Goal: Task Accomplishment & Management: Manage account settings

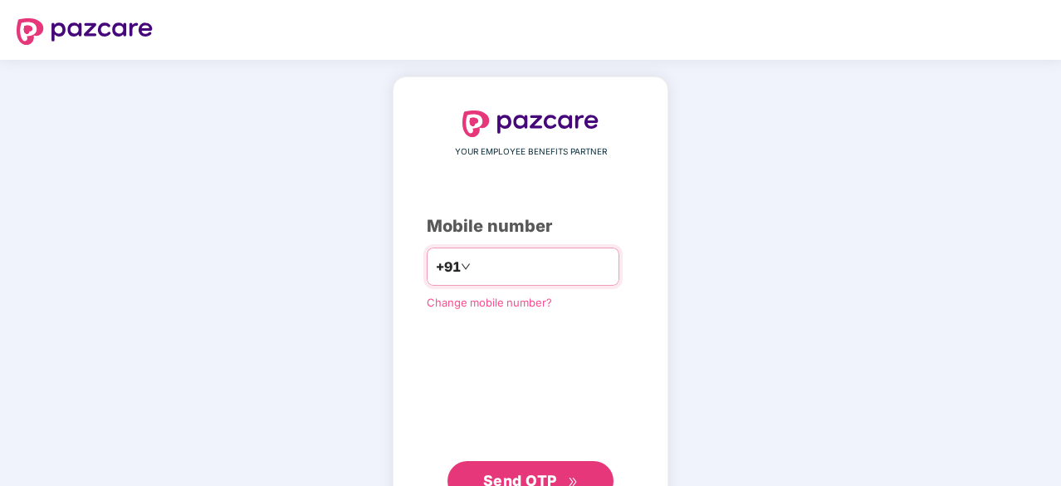
type input "**********"
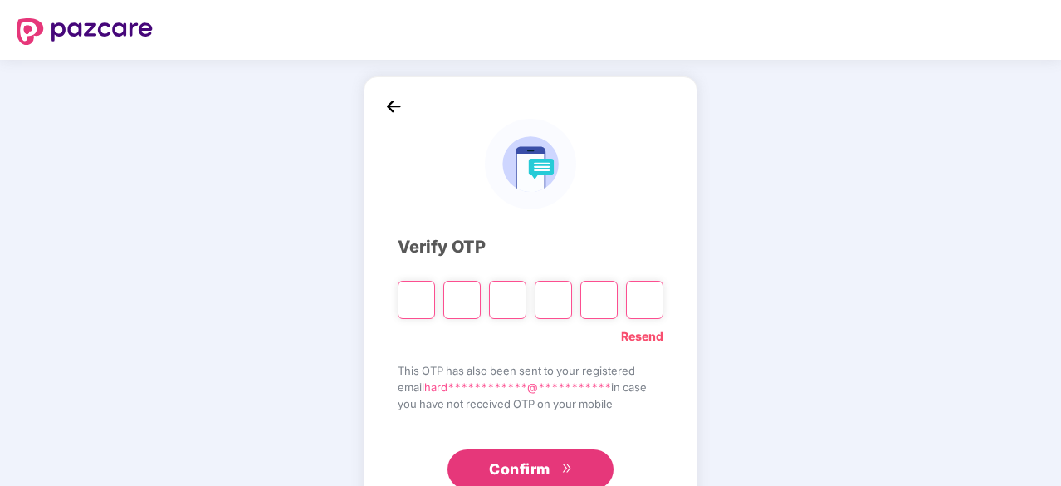
type input "*"
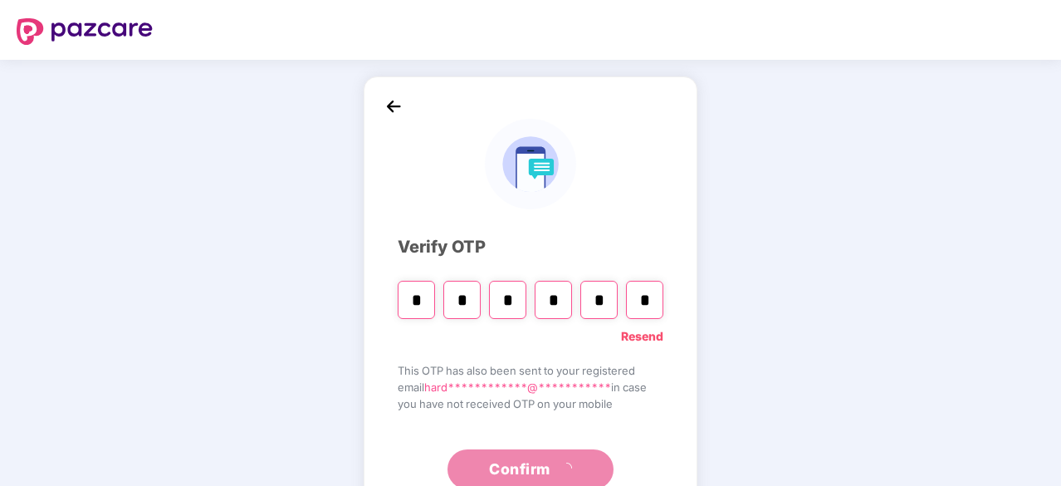
type input "*"
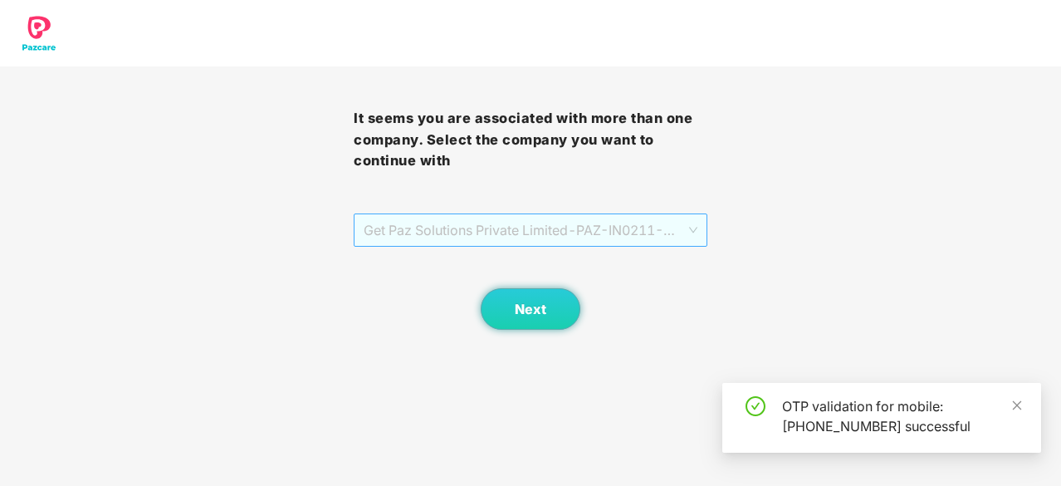
click at [407, 231] on span "Get Paz Solutions Private Limited - PAZ-IN0211 - EMPLOYEE" at bounding box center [531, 230] width 334 height 32
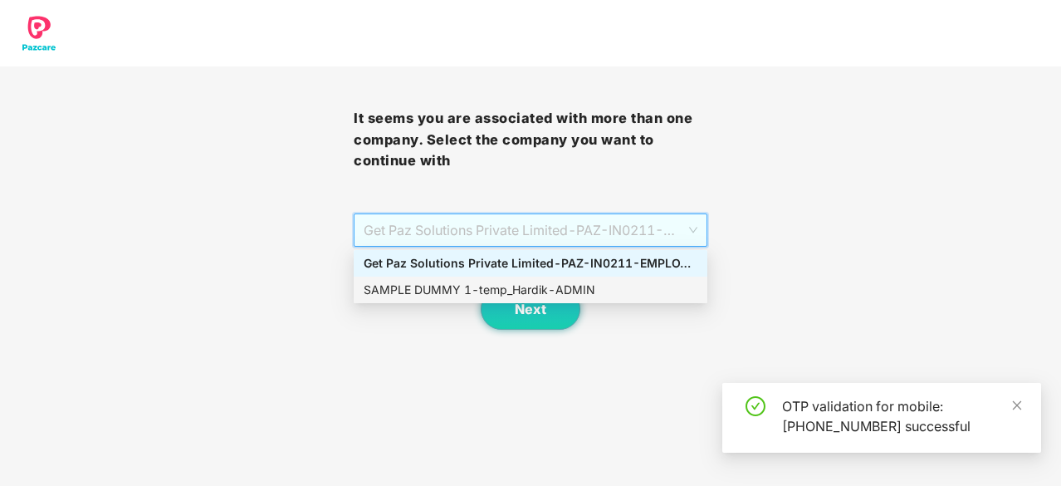
click at [424, 290] on div "SAMPLE DUMMY 1 - temp_Hardik - ADMIN" at bounding box center [531, 290] width 334 height 18
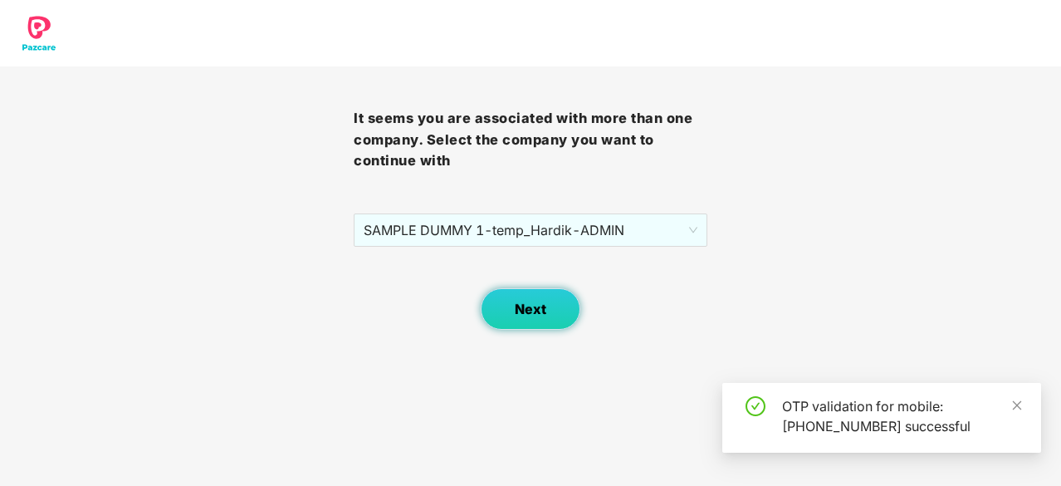
click at [530, 298] on button "Next" at bounding box center [531, 309] width 100 height 42
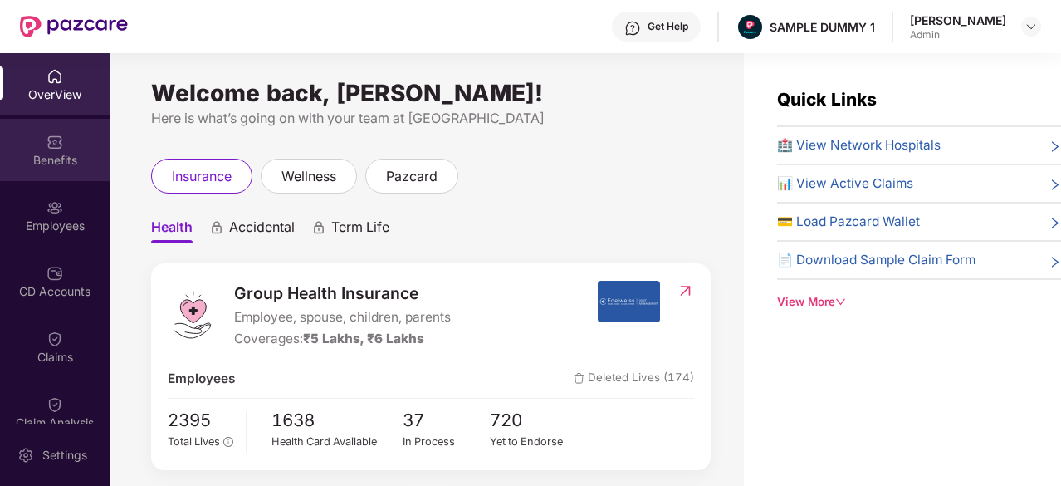
click at [64, 139] on div "Benefits" at bounding box center [55, 150] width 110 height 62
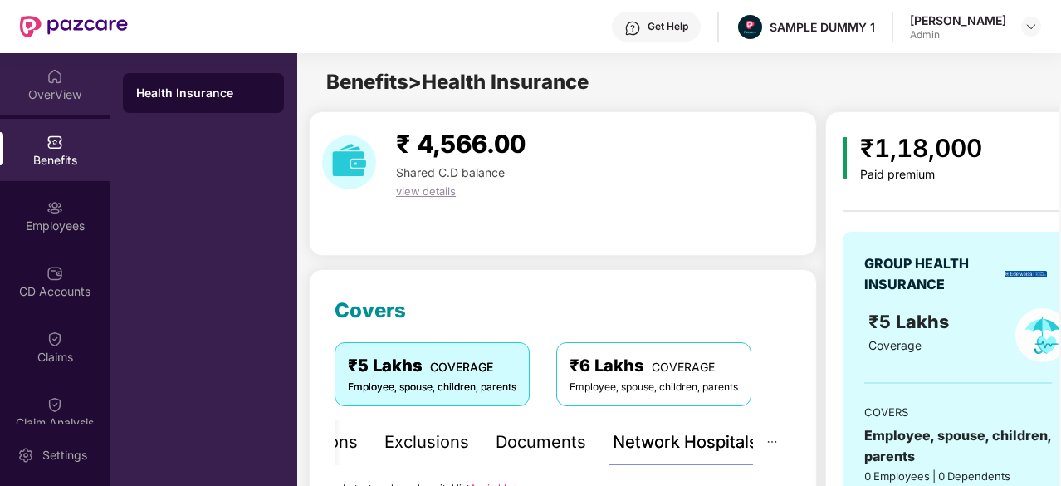
click at [51, 81] on img at bounding box center [54, 76] width 17 height 17
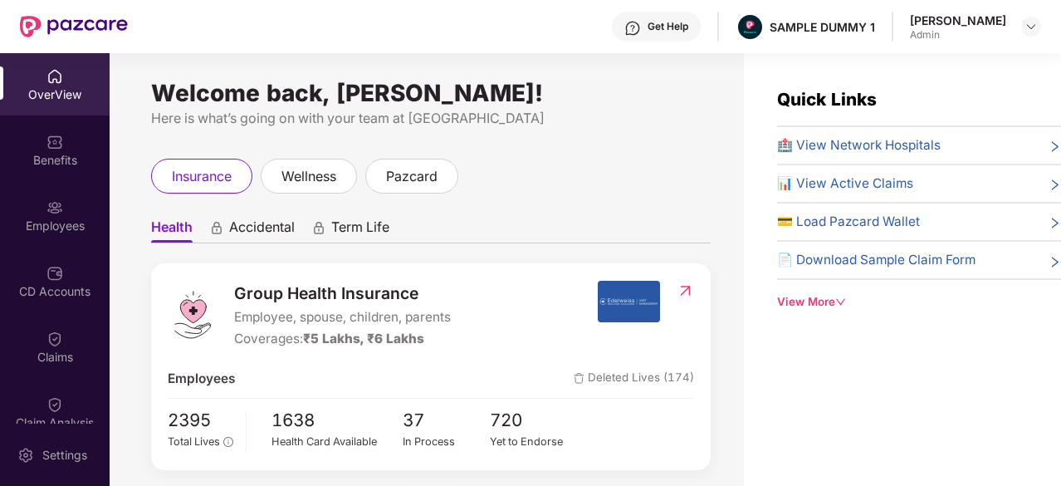
click at [423, 27] on div "Get Help SAMPLE DUMMY 1 Hardik Maheswari Admin" at bounding box center [584, 26] width 913 height 53
click at [528, 22] on div "Get Help SAMPLE DUMMY 1 Hardik Maheswari Admin" at bounding box center [584, 26] width 913 height 53
click at [47, 213] on img at bounding box center [54, 207] width 17 height 17
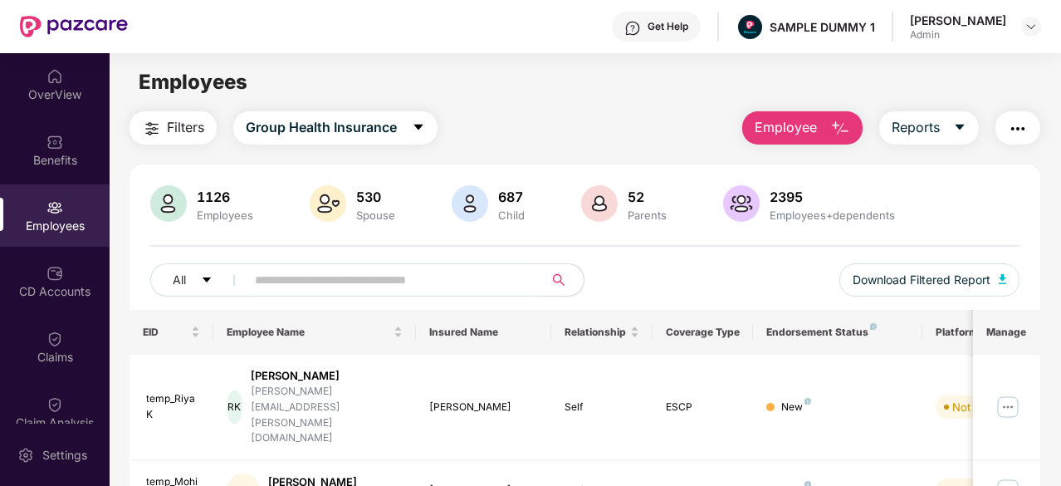
click at [804, 129] on span "Employee" at bounding box center [786, 127] width 62 height 21
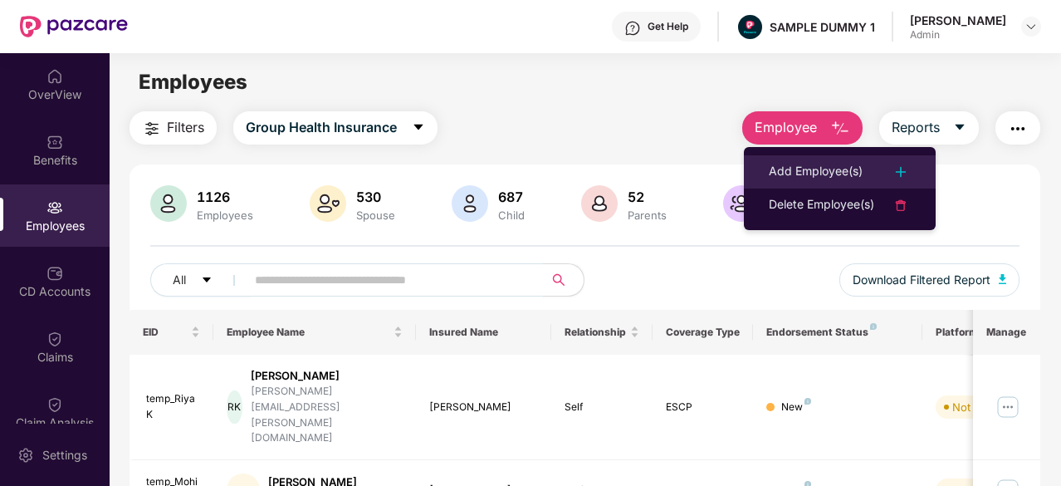
click at [805, 174] on div "Add Employee(s)" at bounding box center [816, 172] width 94 height 20
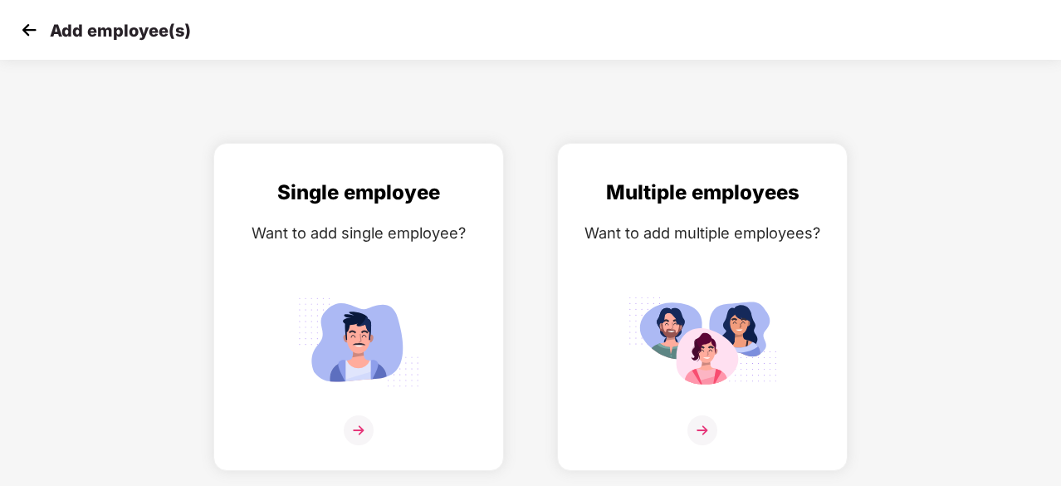
click at [29, 31] on img at bounding box center [29, 29] width 25 height 25
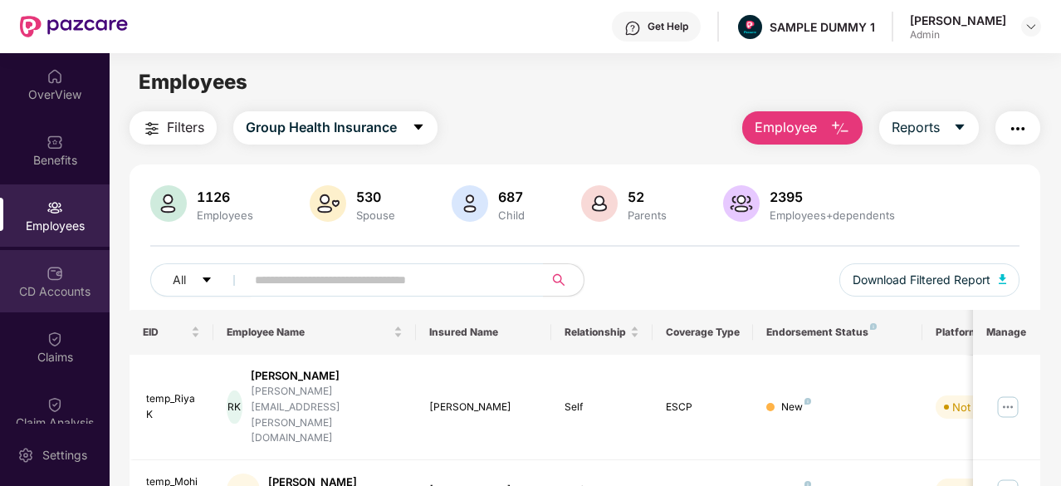
click at [30, 281] on div "CD Accounts" at bounding box center [55, 281] width 110 height 62
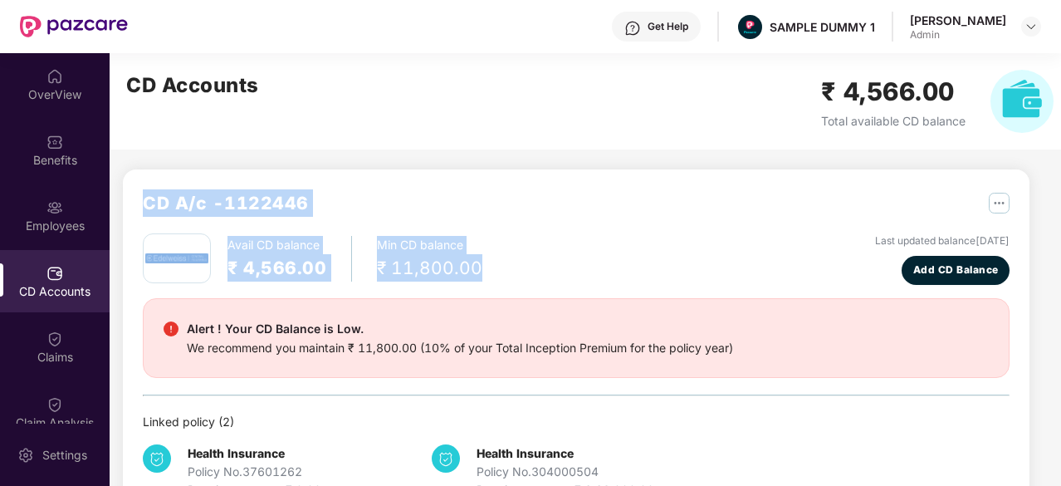
drag, startPoint x: 144, startPoint y: 205, endPoint x: 482, endPoint y: 268, distance: 343.8
click at [482, 268] on div "CD A/c - 1122446 Avail CD balance ₹ 4,566.00 Min CD balance ₹ 11,800.00 Last up…" at bounding box center [576, 344] width 867 height 310
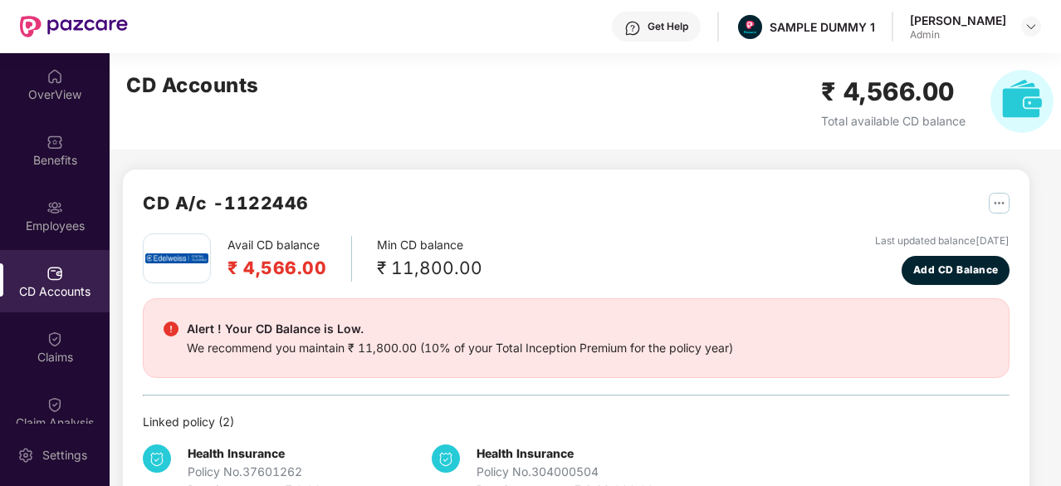
click at [356, 135] on div "CD Accounts ₹ 4,566.00 Total available CD balance" at bounding box center [590, 101] width 961 height 96
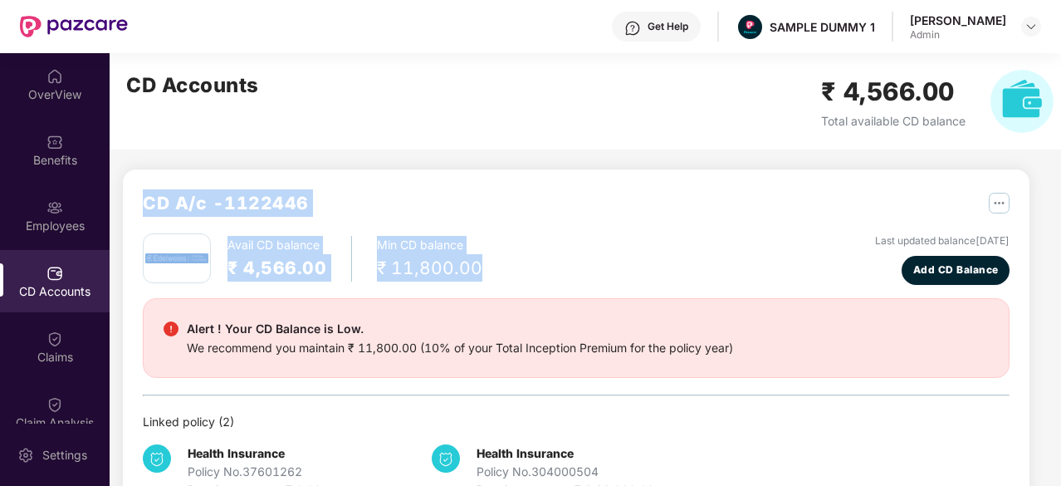
drag, startPoint x: 139, startPoint y: 202, endPoint x: 511, endPoint y: 267, distance: 377.7
click at [511, 267] on div "CD A/c - 1122446 Avail CD balance ₹ 4,566.00 Min CD balance ₹ 11,800.00 Last up…" at bounding box center [576, 344] width 907 height 350
click at [511, 267] on div "Avail CD balance ₹ 4,566.00 Min CD balance ₹ 11,800.00 Last updated balance 23 …" at bounding box center [576, 258] width 867 height 51
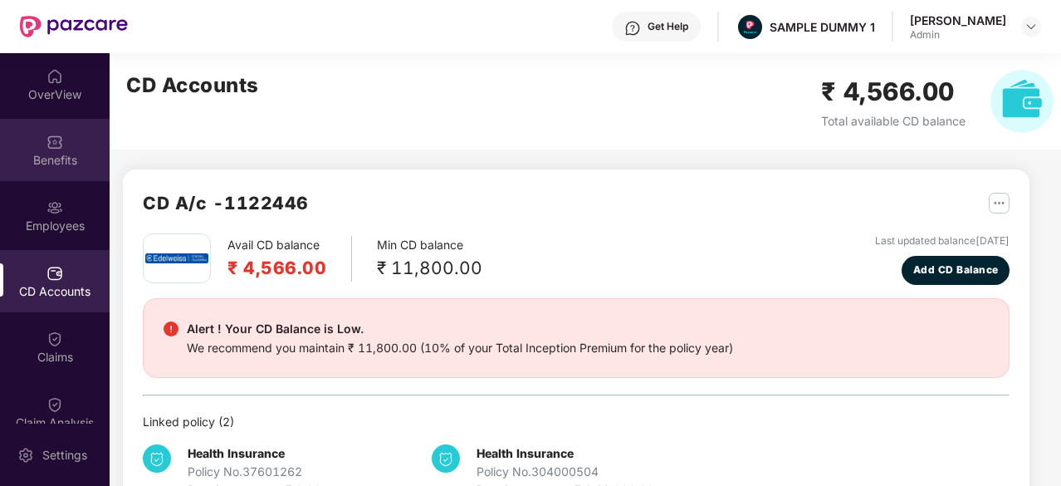
click at [76, 149] on div "Benefits" at bounding box center [55, 150] width 110 height 62
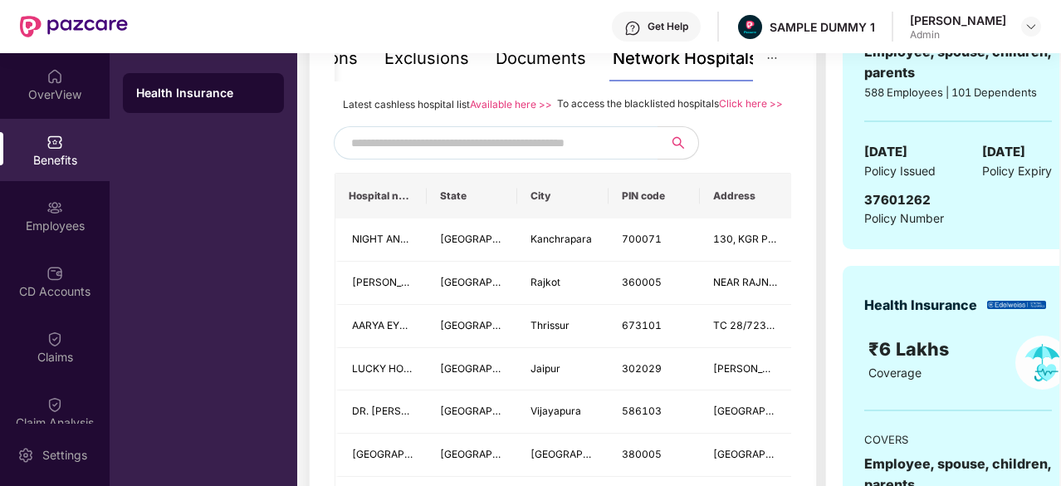
scroll to position [354, 0]
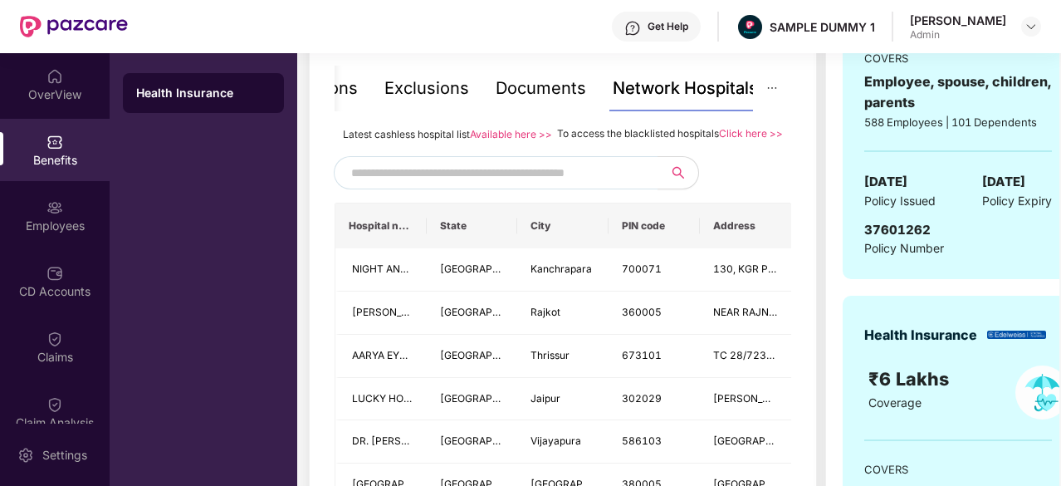
click at [505, 185] on input "text" at bounding box center [493, 172] width 284 height 25
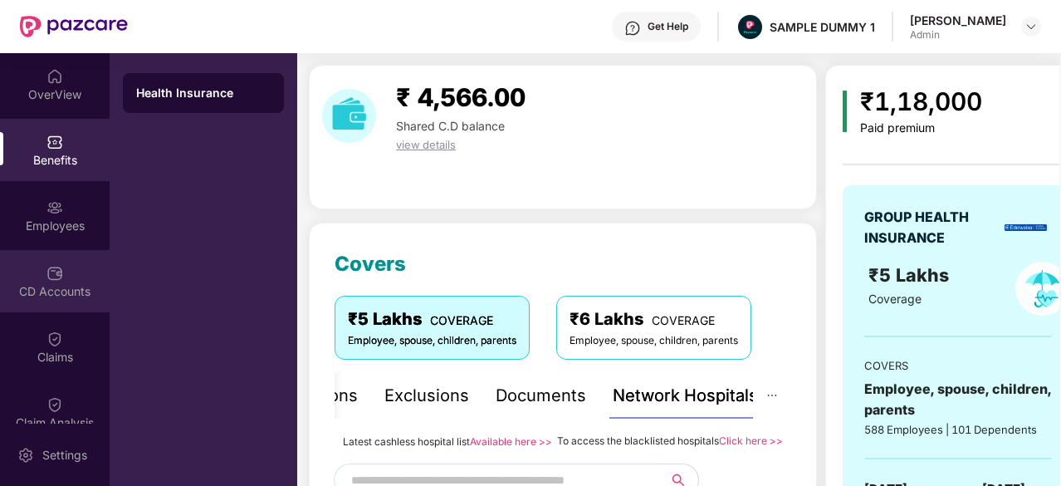
scroll to position [285, 0]
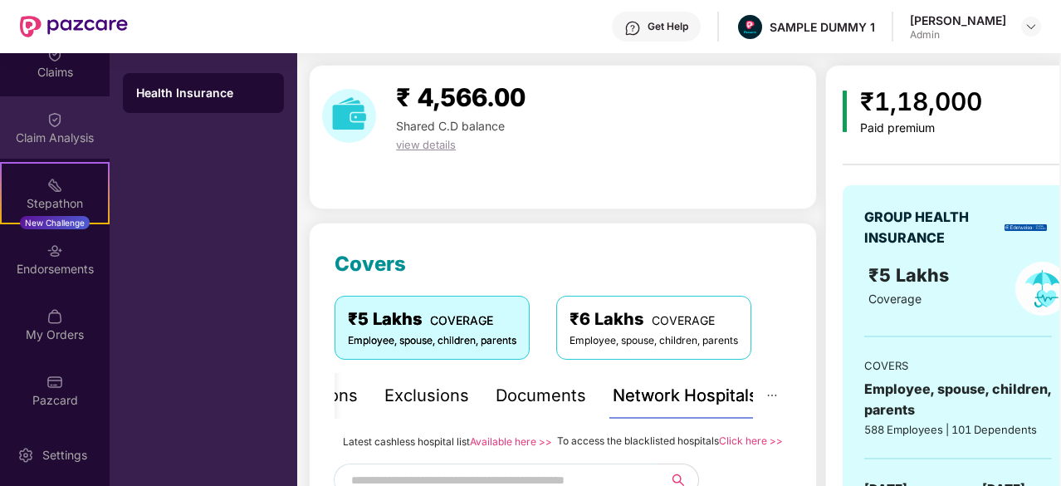
click at [32, 131] on div "Claim Analysis" at bounding box center [55, 138] width 110 height 17
